Goal: Information Seeking & Learning: Find specific fact

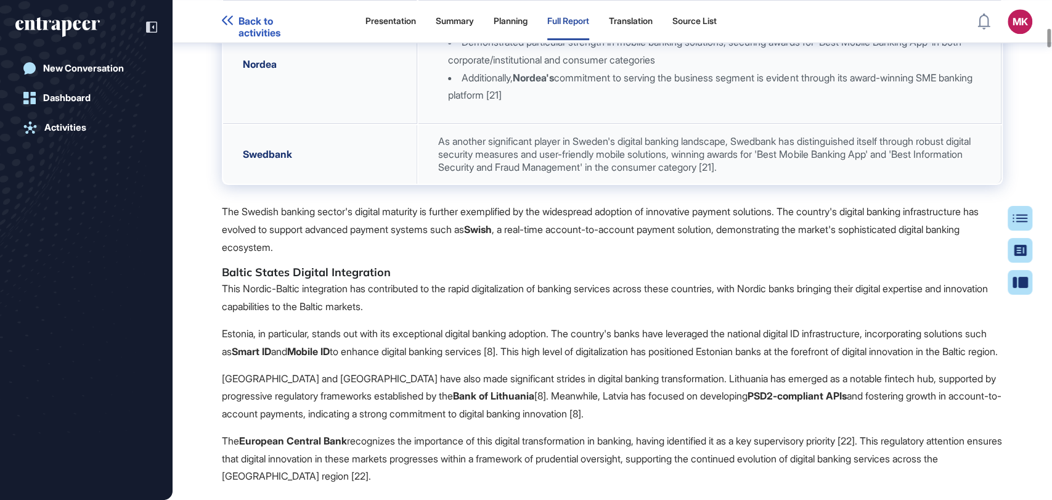
scroll to position [3375, 0]
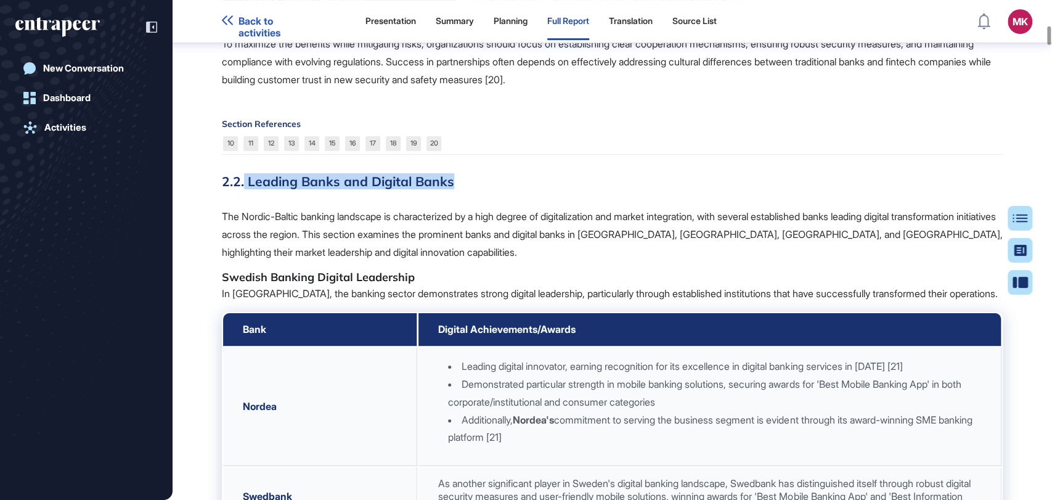
drag, startPoint x: 458, startPoint y: 160, endPoint x: 245, endPoint y: 155, distance: 213.9
click at [245, 173] on h3 "2.2. Leading Banks and Digital Banks" at bounding box center [612, 181] width 781 height 16
click at [247, 173] on h3 "2.2. Leading Banks and Digital Banks" at bounding box center [612, 181] width 781 height 16
copy h3 "Leading Banks and Digital Banks"
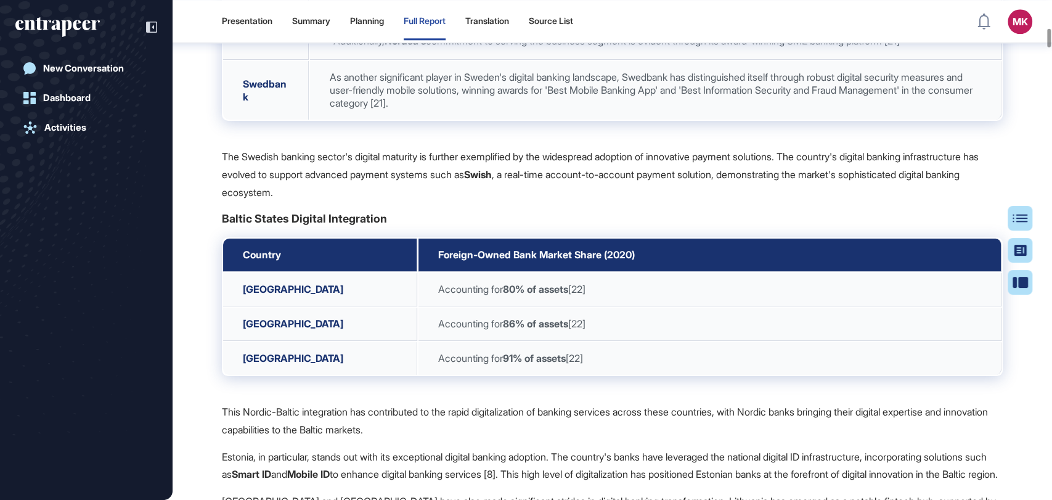
scroll to position [5, 0]
drag, startPoint x: 413, startPoint y: 251, endPoint x: 206, endPoint y: 253, distance: 206.4
copy strong "Baltic States Digital Integration"
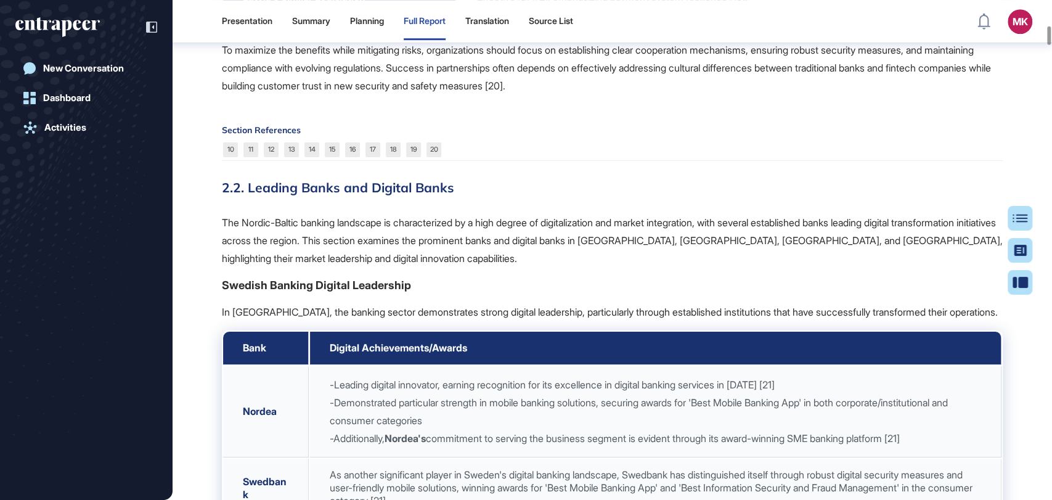
scroll to position [3632, 0]
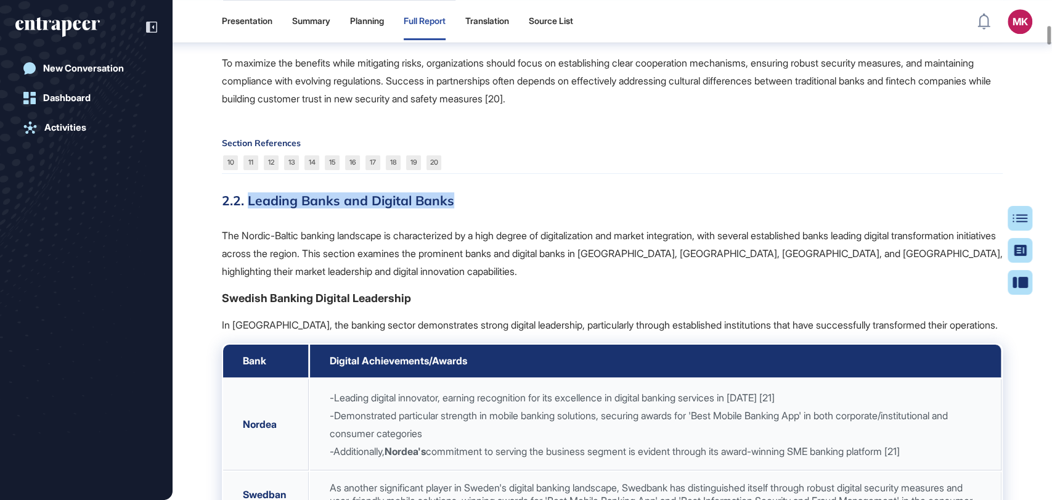
drag, startPoint x: 250, startPoint y: 228, endPoint x: 479, endPoint y: 232, distance: 229.3
click at [479, 208] on h3 "2.2. Leading Banks and Digital Banks" at bounding box center [612, 200] width 781 height 16
copy h3 "Leading Banks and Digital Banks"
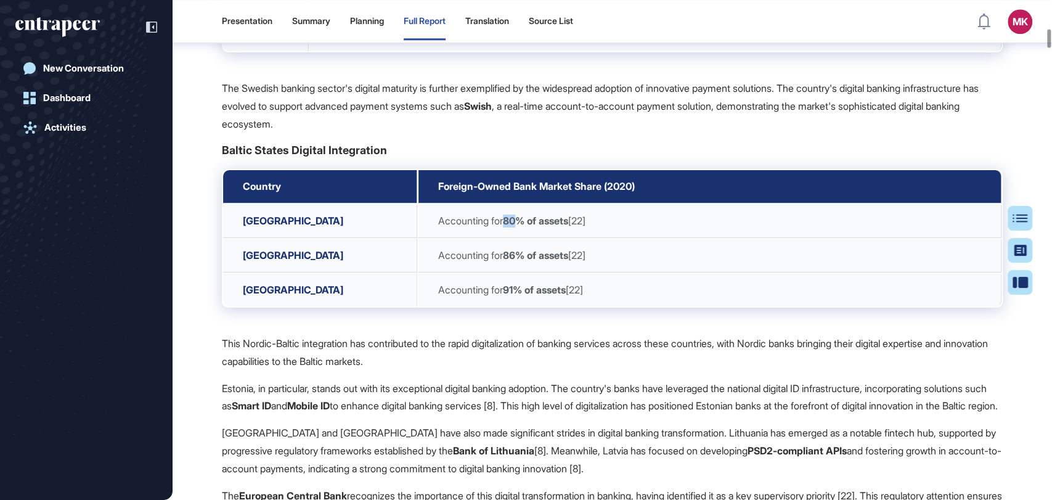
drag, startPoint x: 514, startPoint y: 253, endPoint x: 523, endPoint y: 254, distance: 8.6
click at [523, 227] on strong "80% of assets" at bounding box center [535, 220] width 65 height 12
copy strong "80"
drag, startPoint x: 219, startPoint y: 184, endPoint x: 420, endPoint y: 184, distance: 200.9
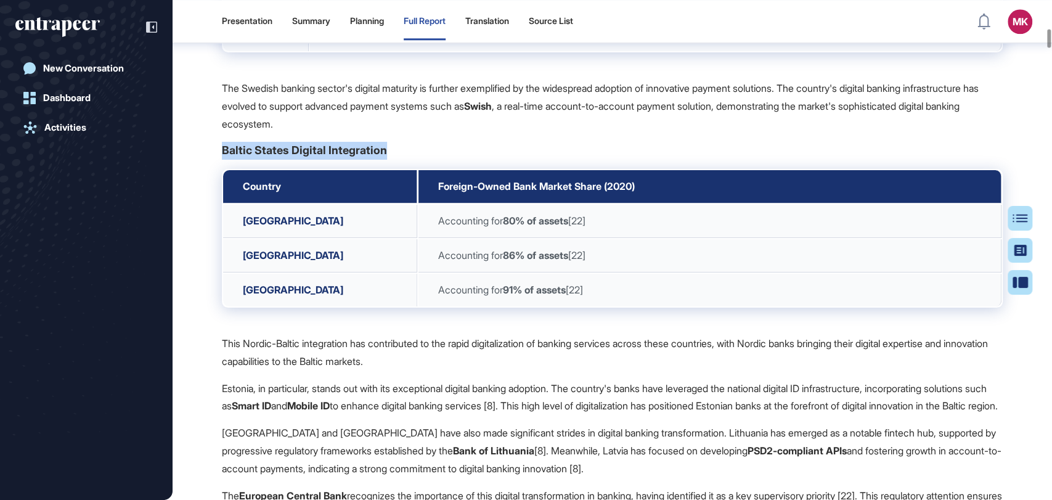
copy strong "Baltic States Digital Integration"
